Goal: Information Seeking & Learning: Learn about a topic

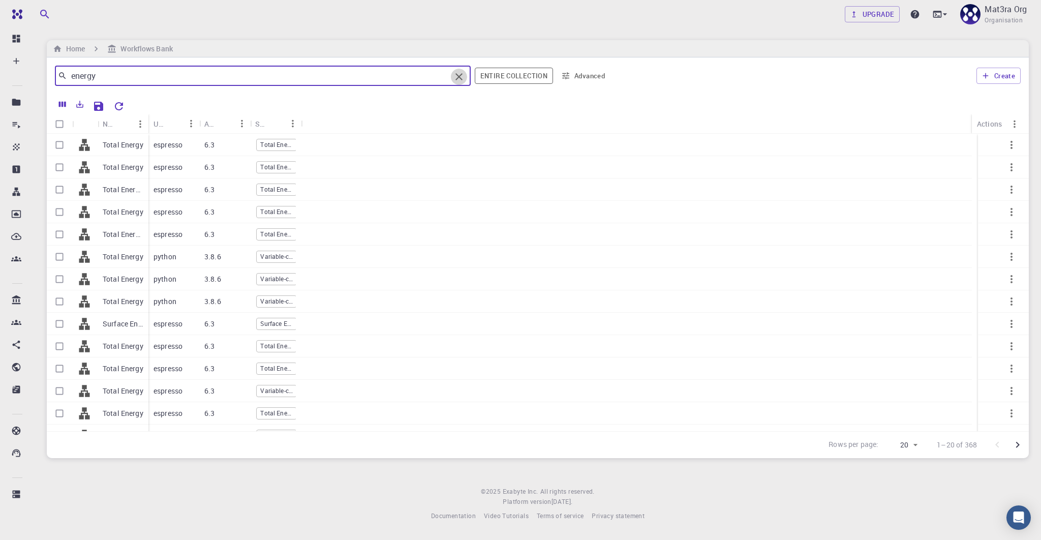
click at [459, 76] on icon "Clear" at bounding box center [459, 77] width 12 height 12
type input "density of"
type input "curators"
click at [669, 65] on div "Create" at bounding box center [817, 76] width 407 height 24
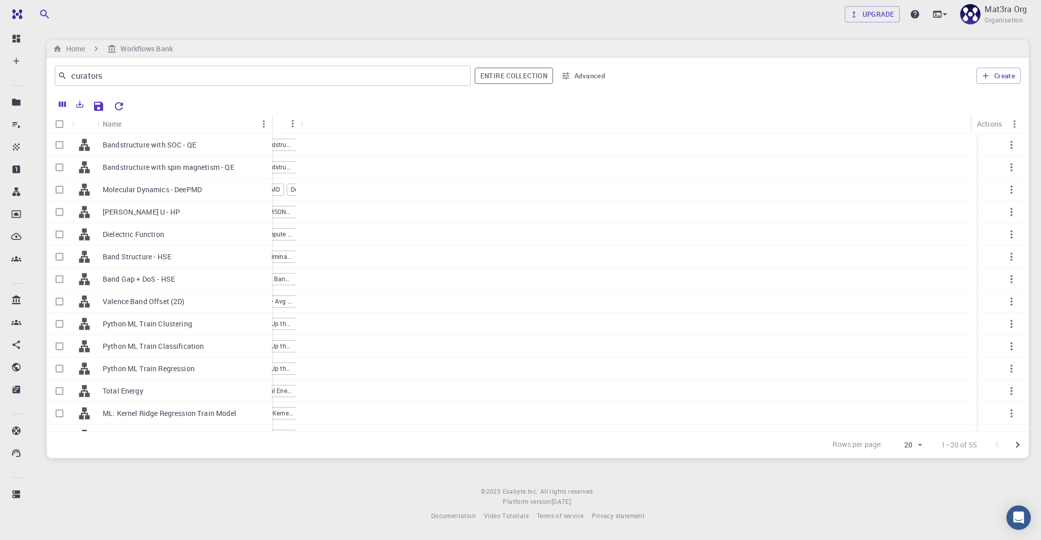
drag, startPoint x: 147, startPoint y: 126, endPoint x: 271, endPoint y: 133, distance: 123.7
click at [271, 133] on div "Name" at bounding box center [273, 124] width 10 height 20
drag, startPoint x: 146, startPoint y: 122, endPoint x: 452, endPoint y: 159, distance: 308.7
click at [452, 159] on div "Name Used application Application Version Subworkflows Actions Bandstructure wi…" at bounding box center [538, 272] width 982 height 317
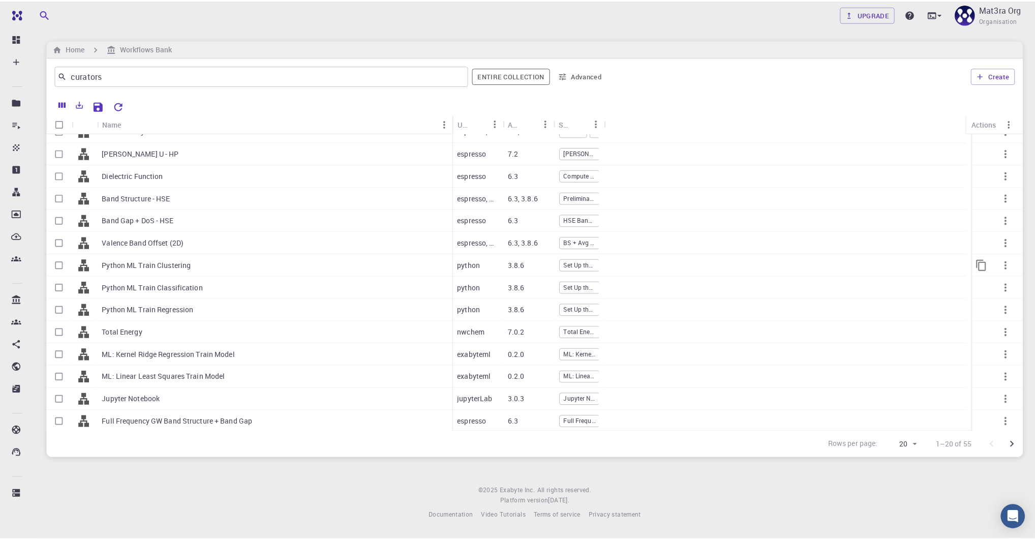
scroll to position [55, 0]
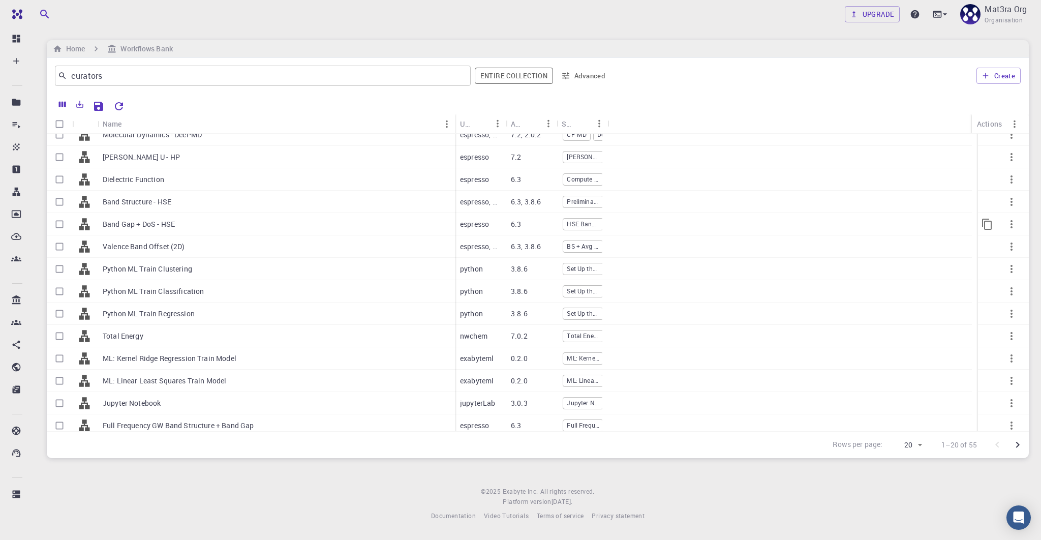
click at [145, 224] on p "Band Gap + DoS - HSE" at bounding box center [139, 224] width 72 height 10
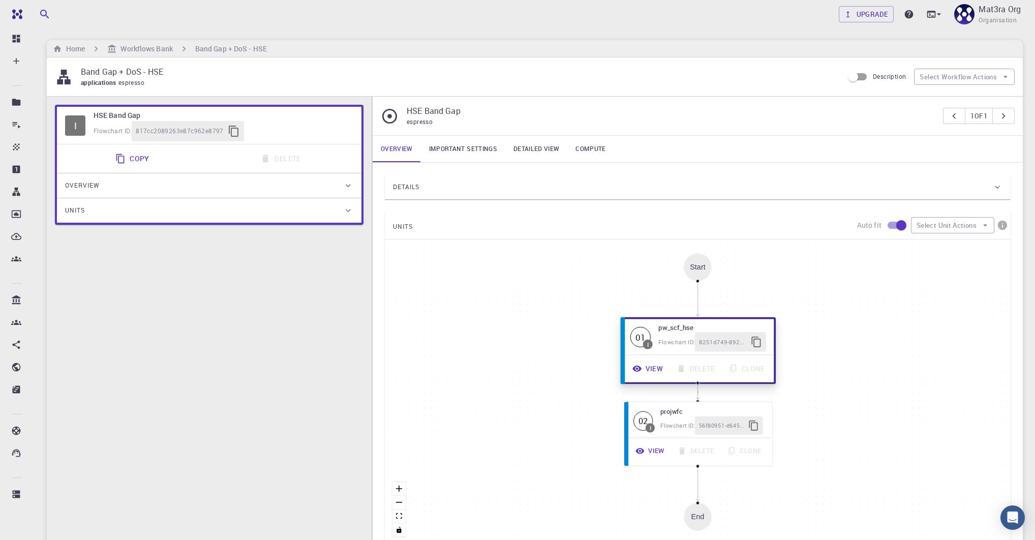
click at [664, 326] on h6 "pw_scf_hse" at bounding box center [712, 327] width 108 height 11
click at [648, 371] on button "View" at bounding box center [648, 368] width 44 height 19
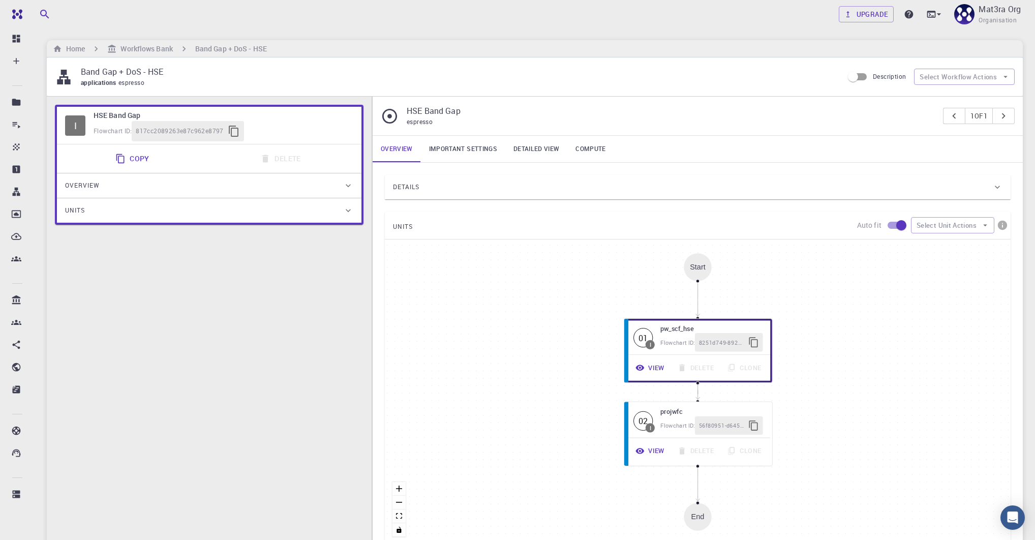
click at [655, 451] on button "View" at bounding box center [648, 451] width 44 height 19
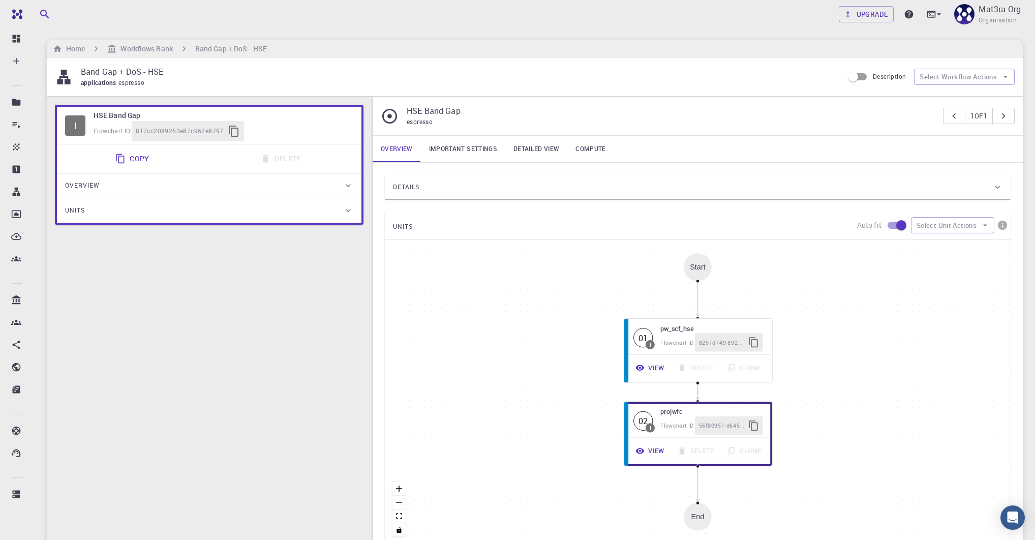
click at [466, 179] on div "Details" at bounding box center [692, 187] width 599 height 16
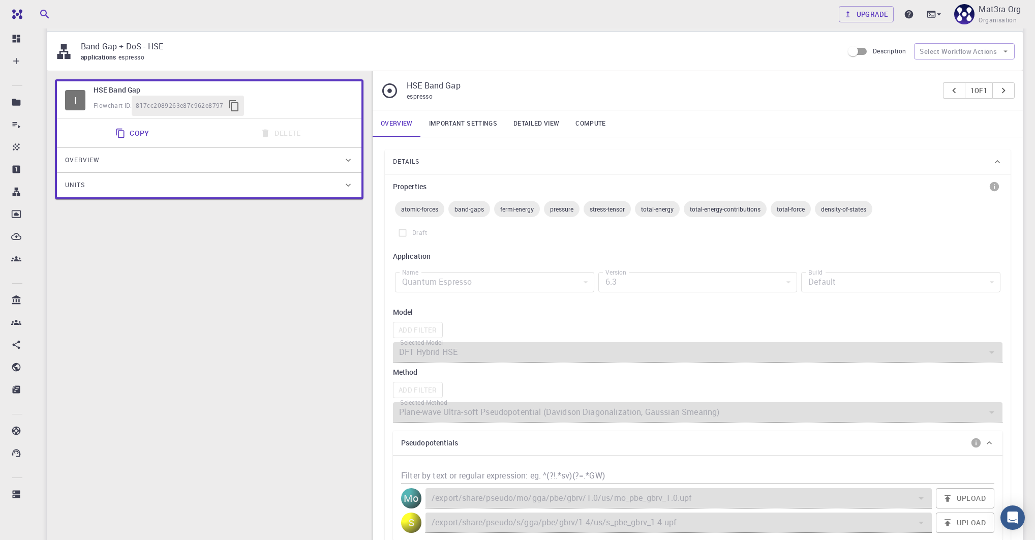
scroll to position [25, 0]
click at [169, 35] on div "Band Gap + DoS - HSE applications espresso Description Select Workflow Actions" at bounding box center [535, 52] width 976 height 39
drag, startPoint x: 166, startPoint y: 44, endPoint x: 80, endPoint y: 50, distance: 86.1
click at [80, 50] on div "Band Gap + DoS - HSE applications espresso" at bounding box center [449, 52] width 788 height 22
copy p "Band Gap + DoS - HSE"
